Goal: Task Accomplishment & Management: Manage account settings

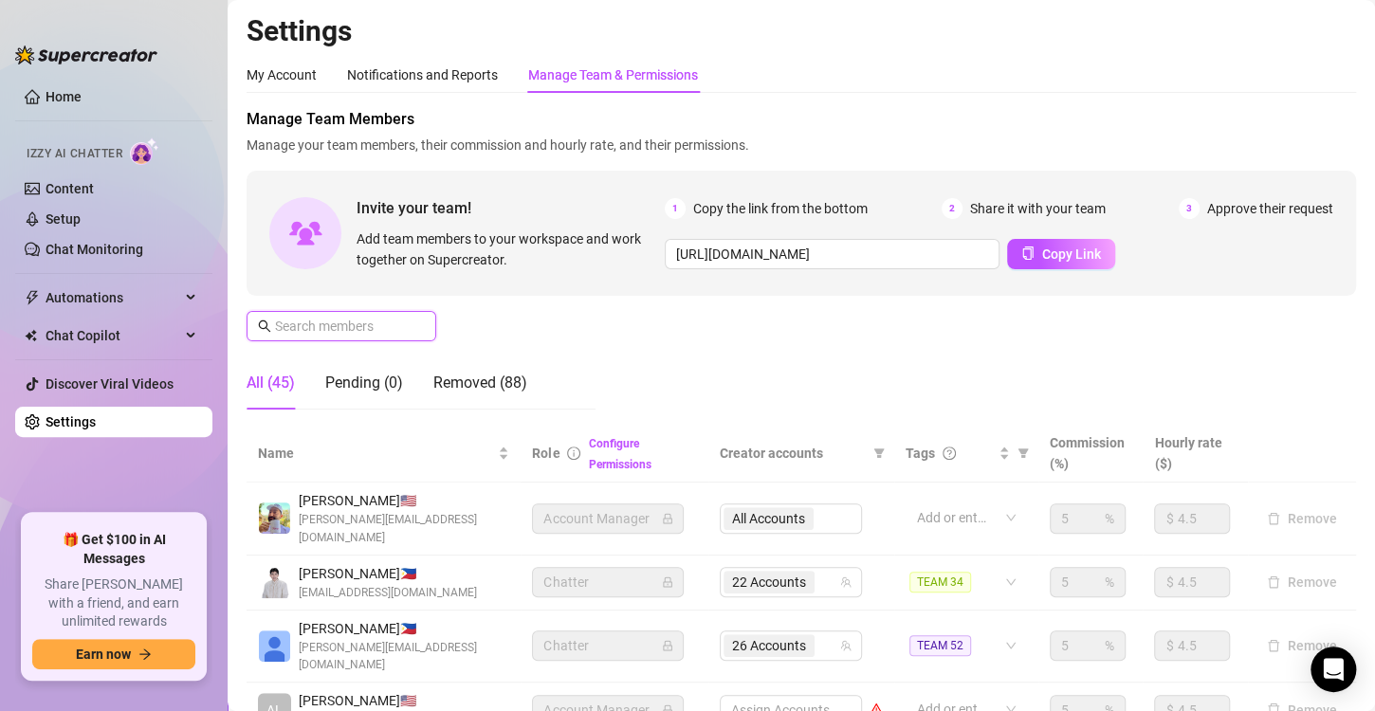
click at [340, 326] on input "text" at bounding box center [342, 326] width 135 height 21
click at [344, 335] on input "text" at bounding box center [342, 326] width 135 height 21
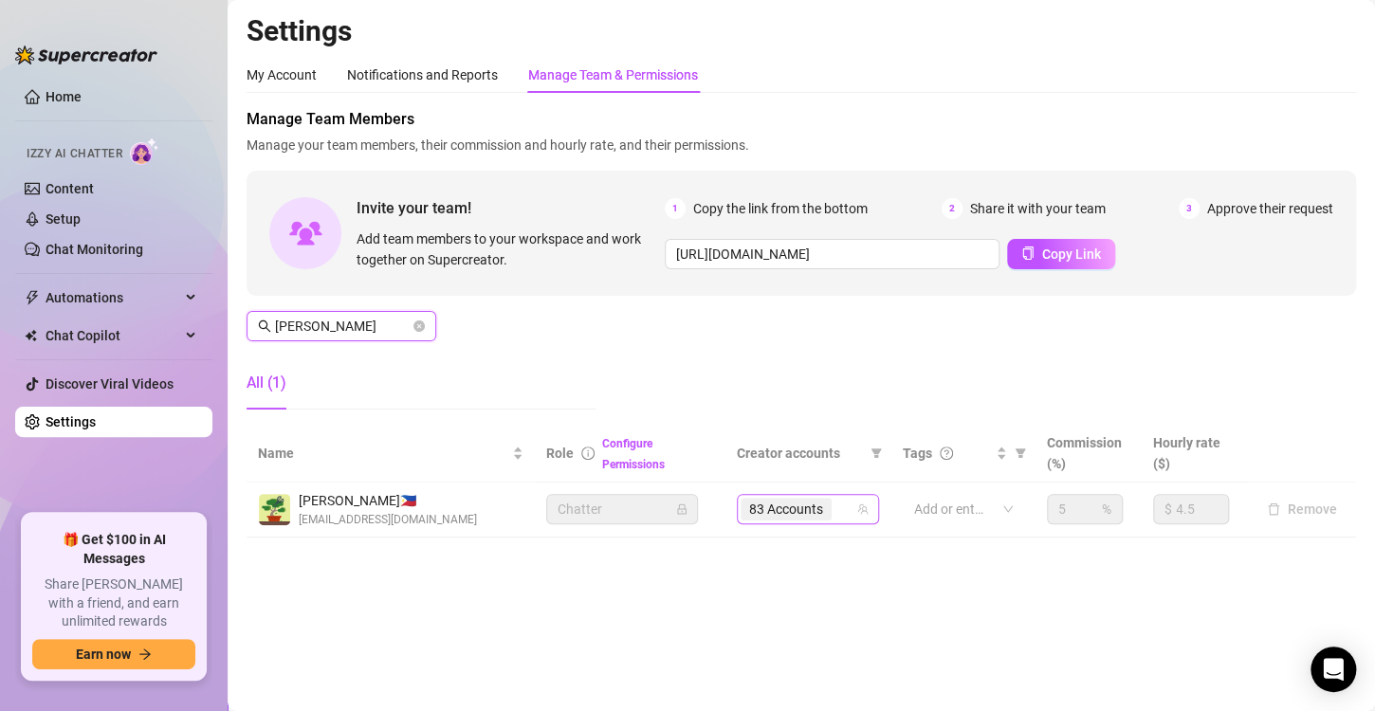
click at [840, 512] on div "83 Accounts" at bounding box center [797, 509] width 115 height 27
type input "Juan"
type input "tadd"
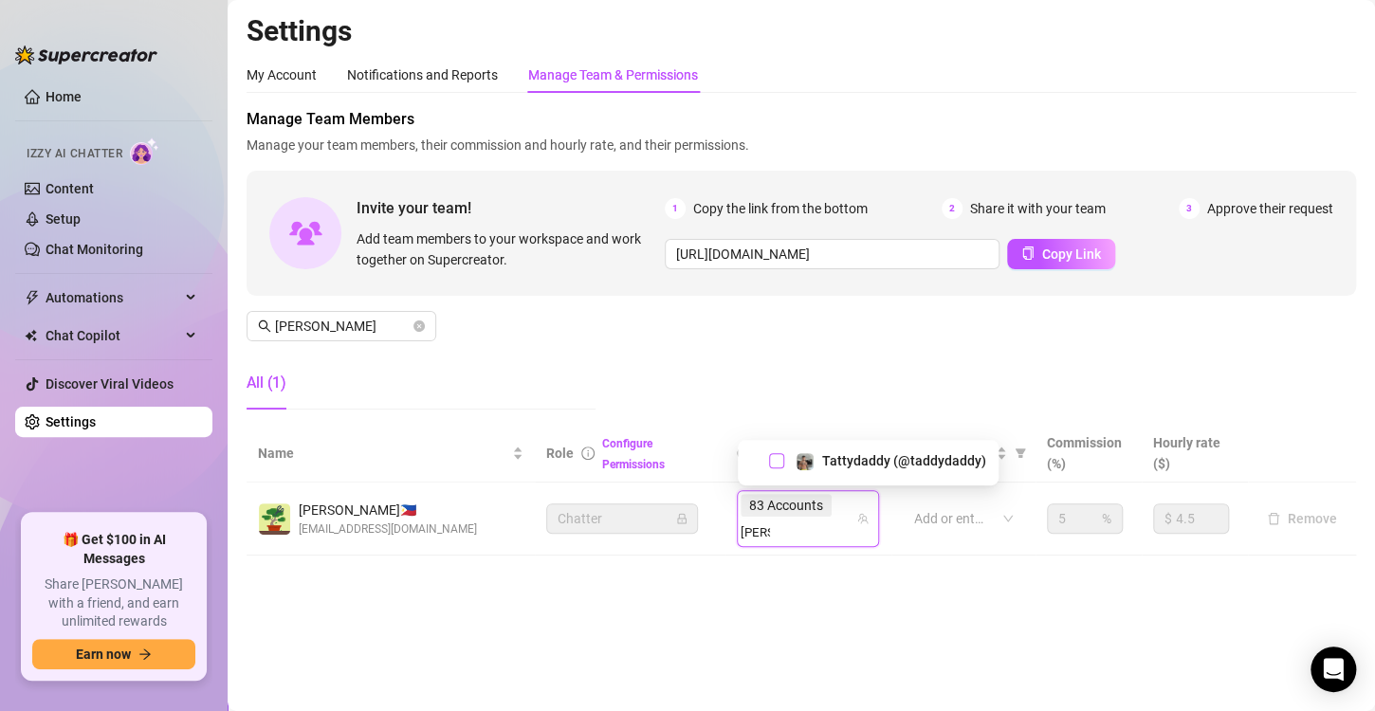
click at [777, 461] on span "Select tree node" at bounding box center [776, 460] width 15 height 15
click at [826, 580] on main "Settings My Account Notifications and Reports Manage Team & Permissions Profile…" at bounding box center [801, 355] width 1147 height 711
